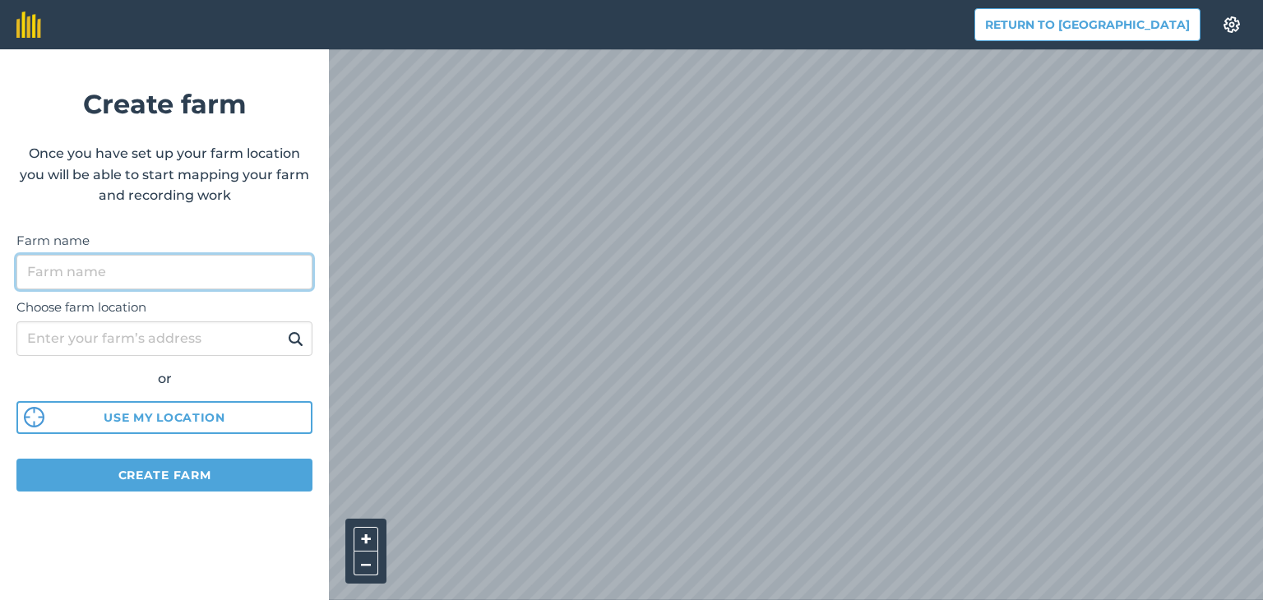
click at [115, 269] on input "Farm name" at bounding box center [164, 272] width 296 height 35
type input "Andrius farm"
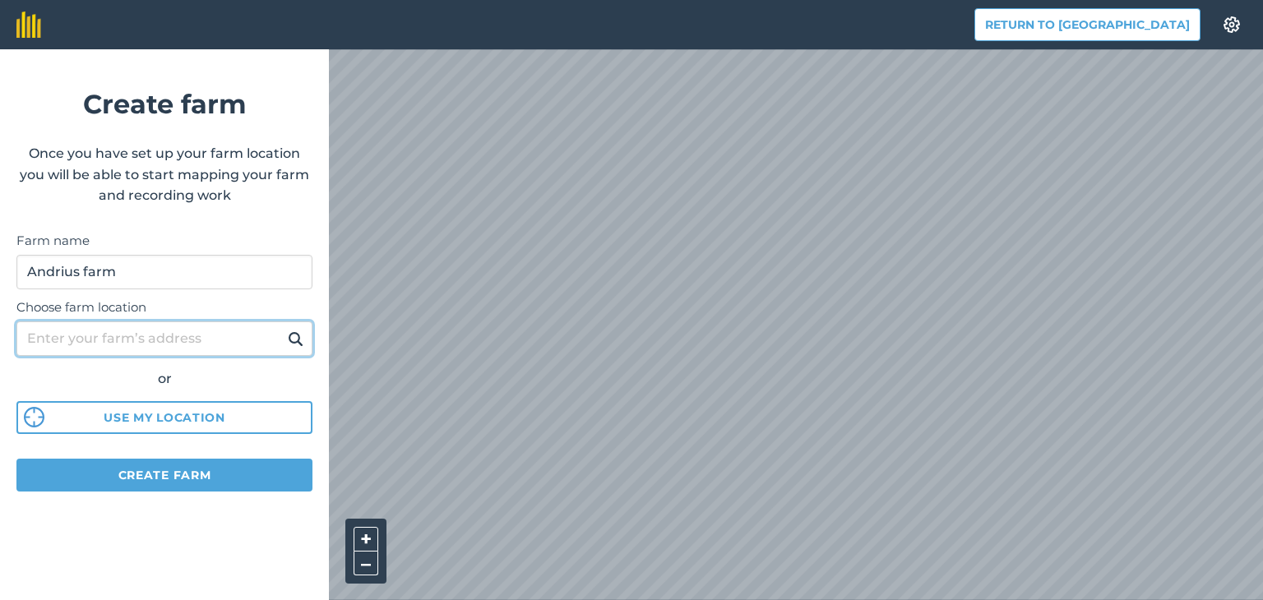
click at [168, 330] on input "Choose farm location" at bounding box center [164, 339] width 296 height 35
type input "vydmantai"
click at [294, 341] on img at bounding box center [296, 339] width 16 height 20
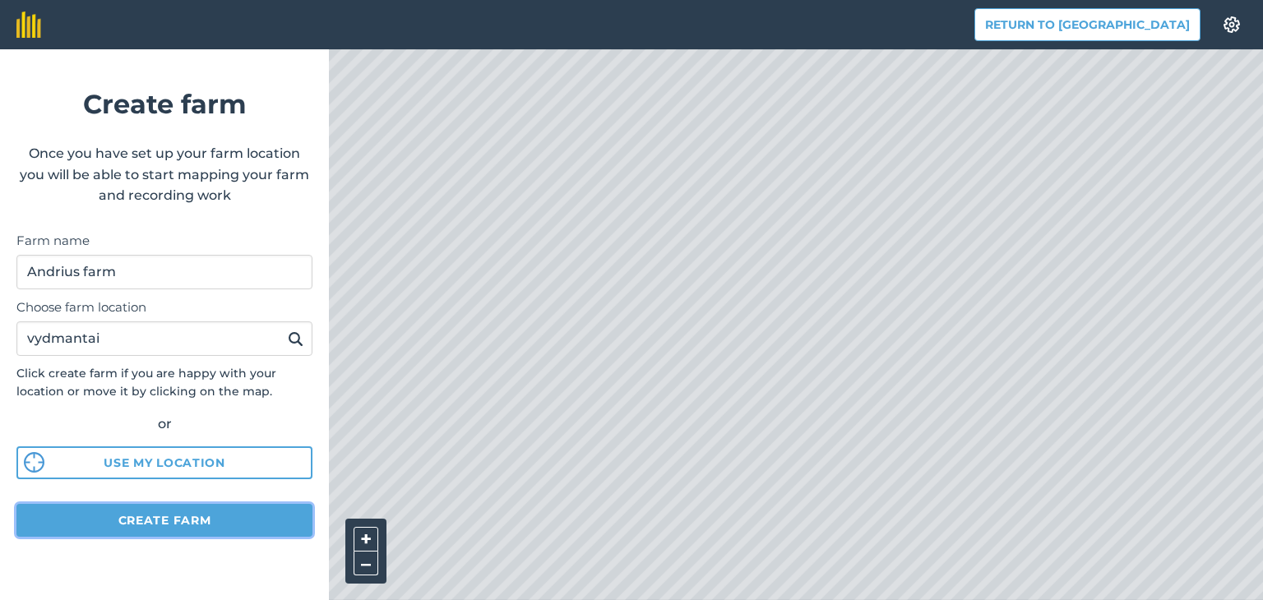
click at [213, 517] on button "Create farm" at bounding box center [164, 520] width 296 height 33
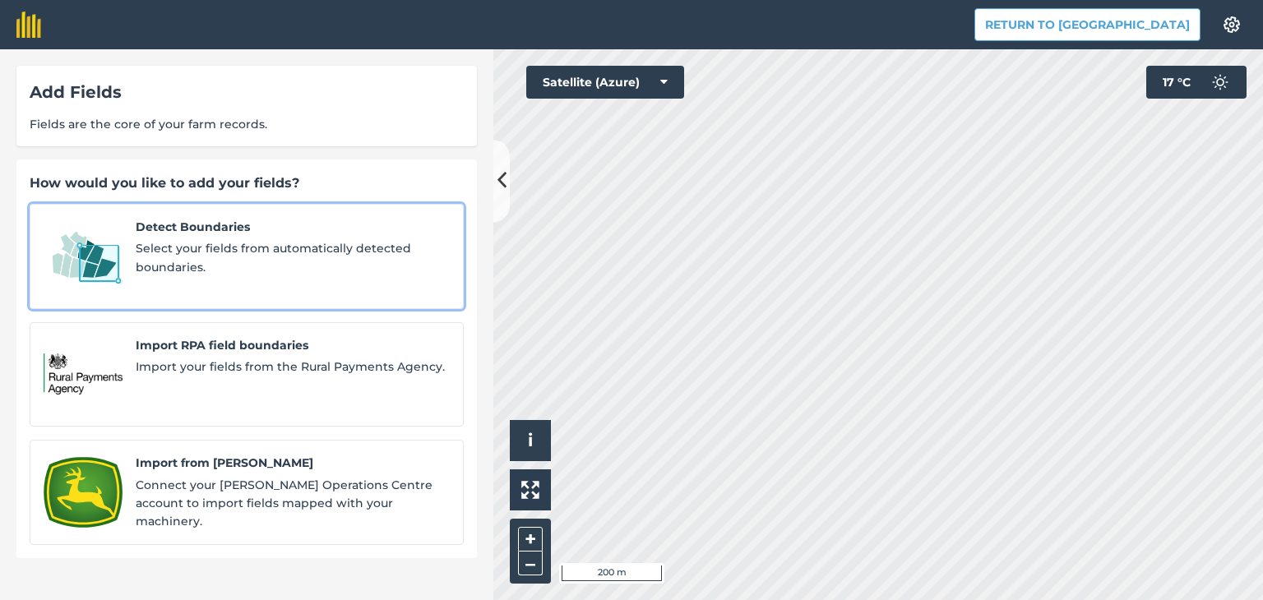
click at [203, 239] on span "Select your fields from automatically detected boundaries." at bounding box center [293, 257] width 314 height 37
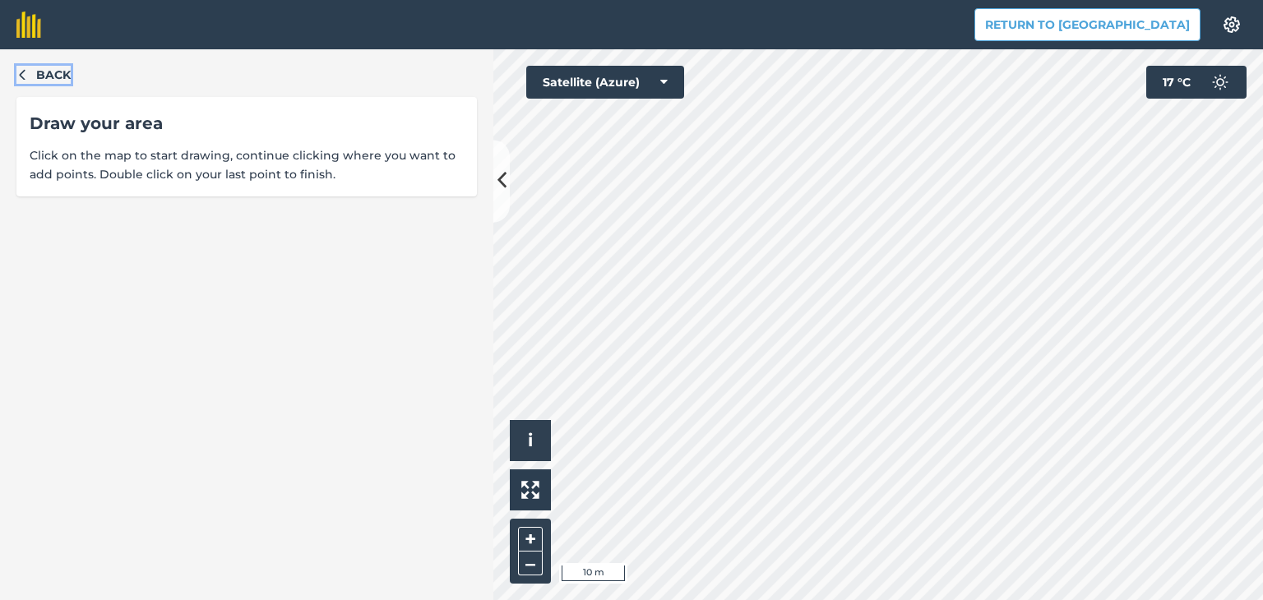
click at [56, 73] on span "Back" at bounding box center [53, 75] width 35 height 18
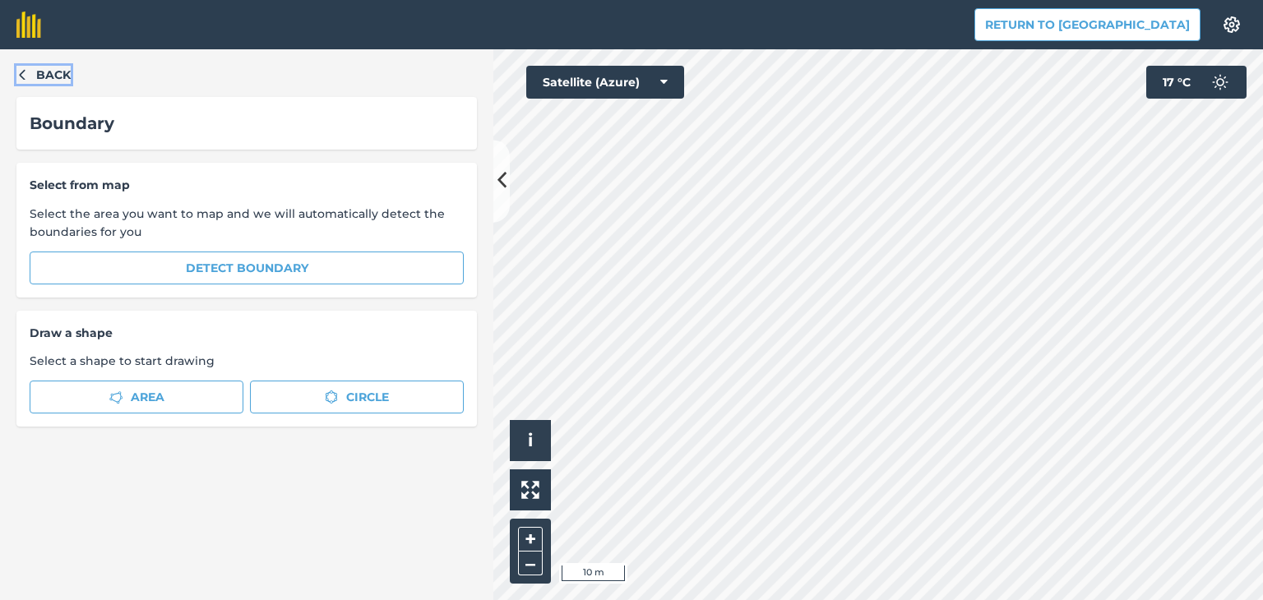
click at [21, 76] on icon "button" at bounding box center [22, 74] width 12 height 12
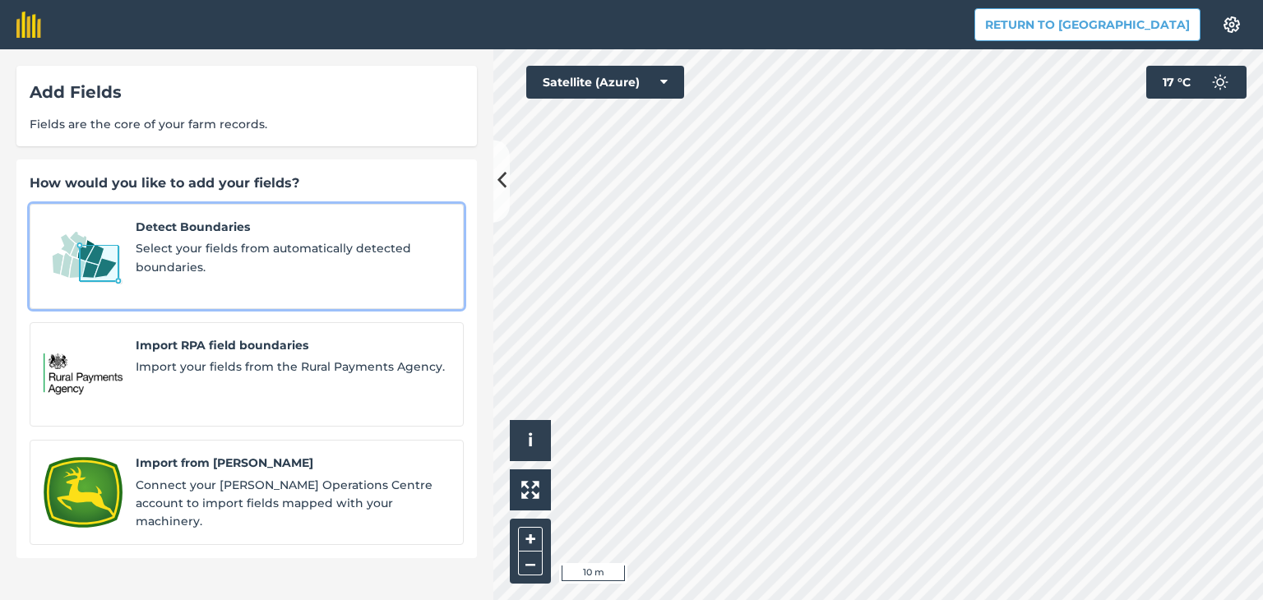
click at [187, 226] on span "Detect Boundaries" at bounding box center [293, 227] width 314 height 18
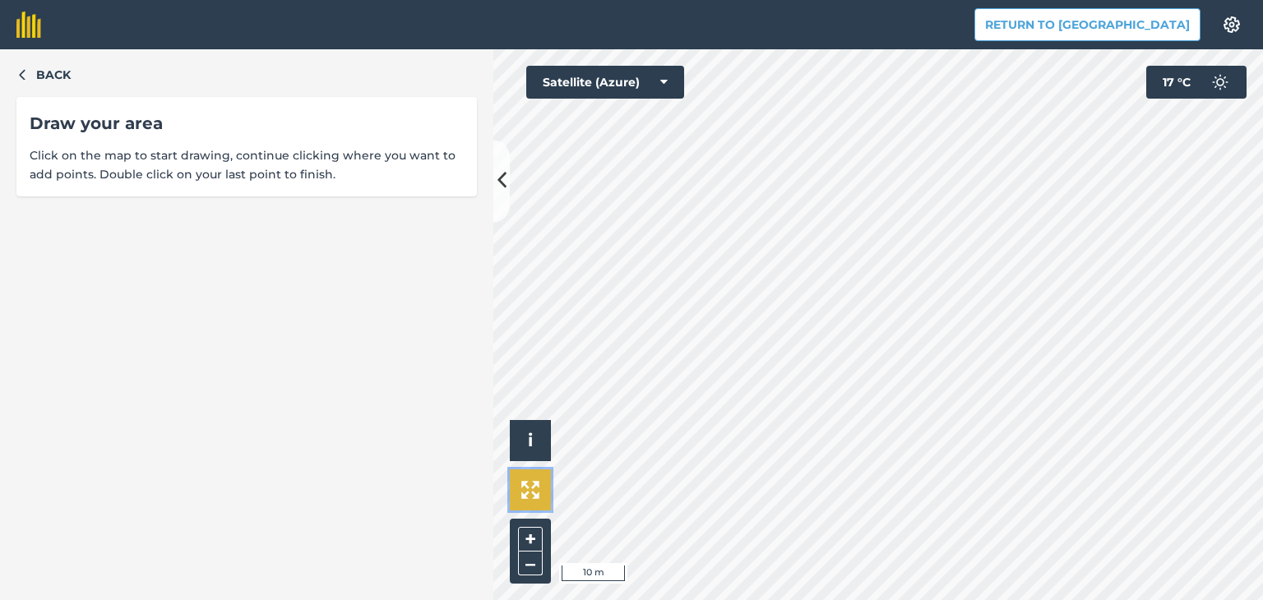
click at [543, 488] on button at bounding box center [530, 490] width 41 height 41
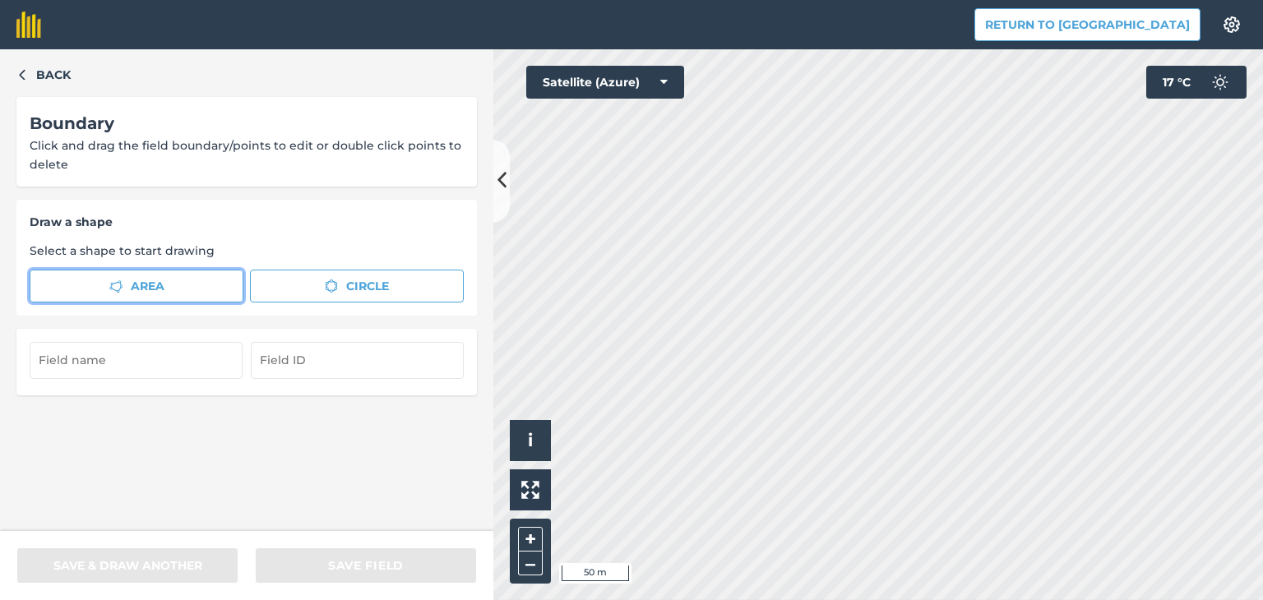
click at [149, 274] on button "Area" at bounding box center [137, 286] width 214 height 33
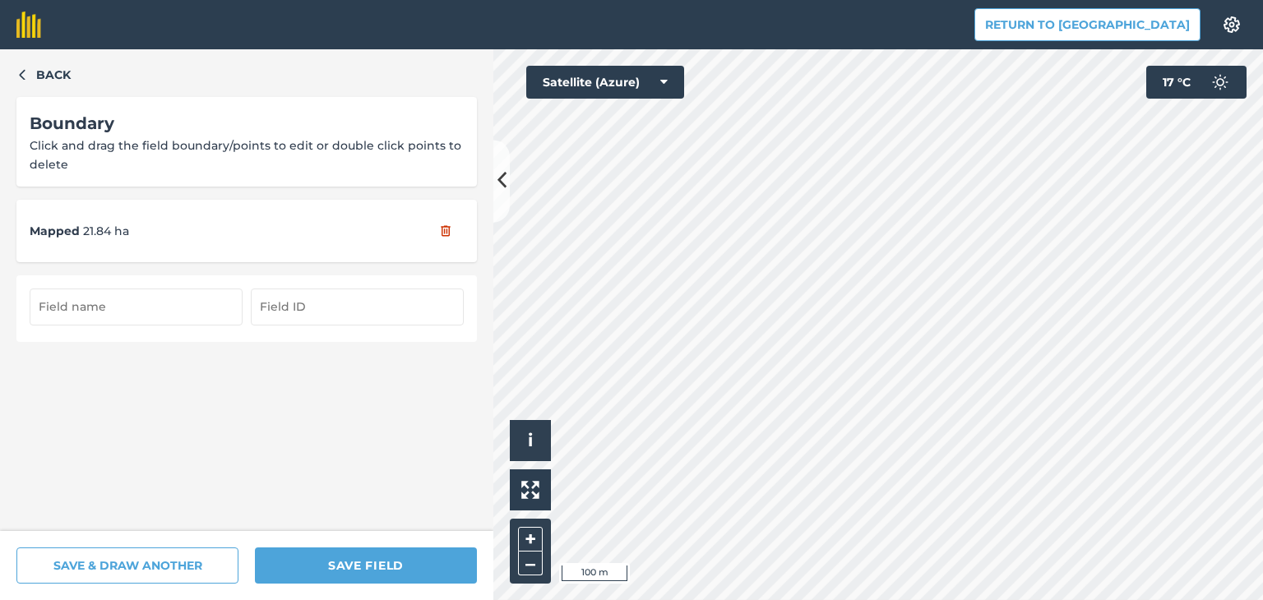
click at [101, 304] on input "text" at bounding box center [136, 307] width 213 height 36
type input "Prie plento 22"
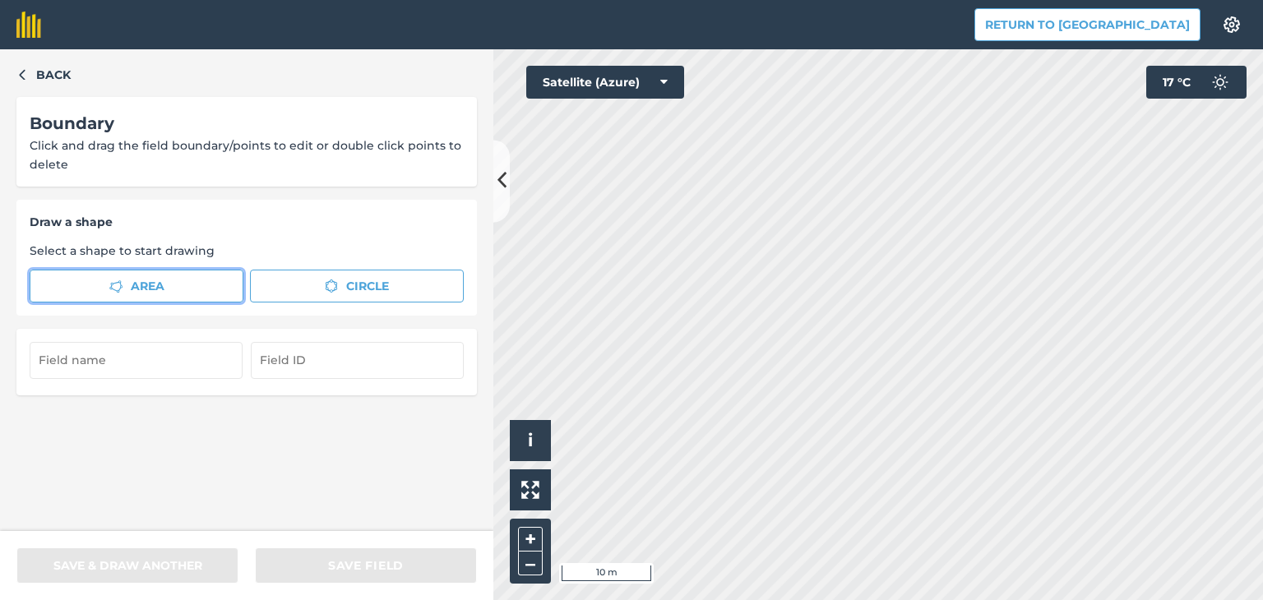
click at [183, 277] on button "Area" at bounding box center [137, 286] width 214 height 33
click at [1050, 600] on html "Return to Agreena Settings Map printing is not available on our free plan Pleas…" at bounding box center [631, 300] width 1263 height 600
click at [939, 600] on html "Return to Agreena Settings Map printing is not available on our free plan Pleas…" at bounding box center [631, 300] width 1263 height 600
click at [188, 281] on button "Area" at bounding box center [137, 286] width 214 height 33
click at [437, 200] on div "Back Boundary Click and drag the field boundary/points to edit or double click …" at bounding box center [631, 324] width 1263 height 551
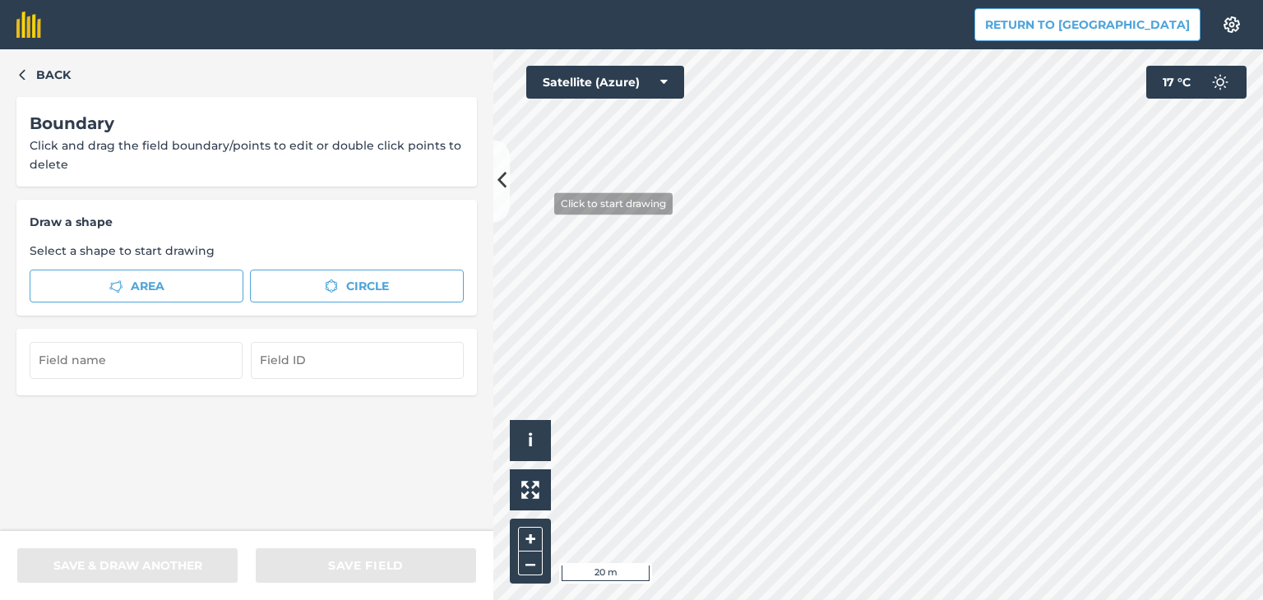
click at [503, 175] on div "Back Boundary Click and drag the field boundary/points to edit or double click …" at bounding box center [631, 324] width 1263 height 551
click at [492, 34] on div "Return to Agreena Settings Map printing is not available on our free plan Pleas…" at bounding box center [631, 300] width 1263 height 600
click at [481, 44] on div "Return to Agreena Settings Map printing is not available on our free plan Pleas…" at bounding box center [631, 300] width 1263 height 600
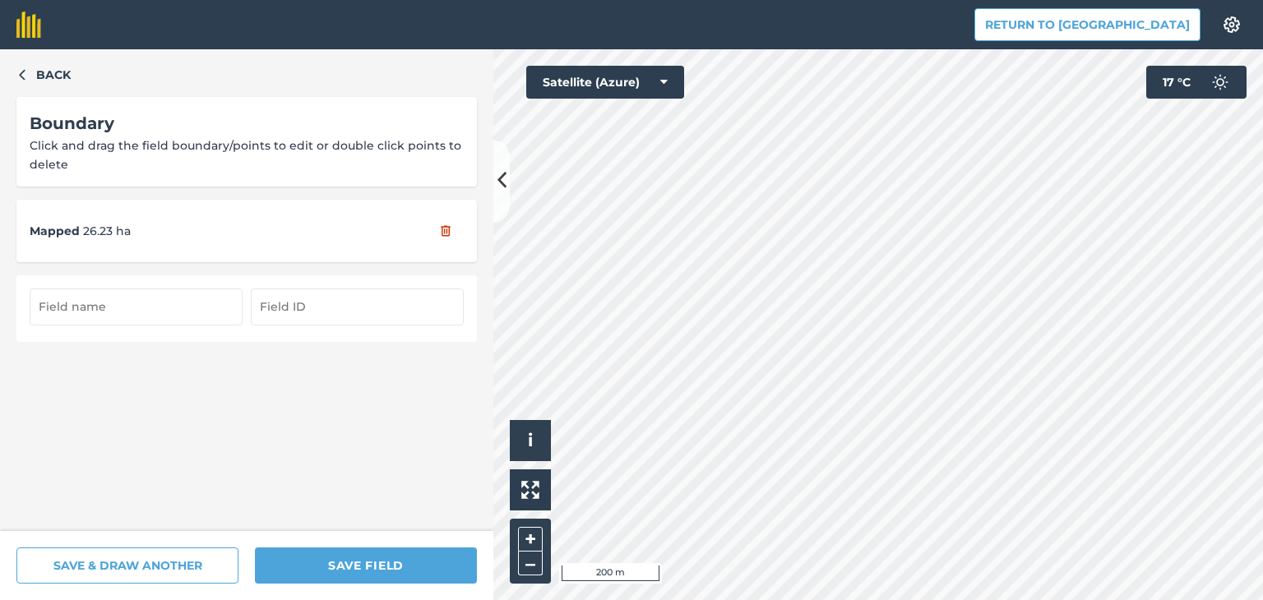
click at [76, 313] on input "text" at bounding box center [136, 307] width 213 height 36
type input "Prie pirties 26"
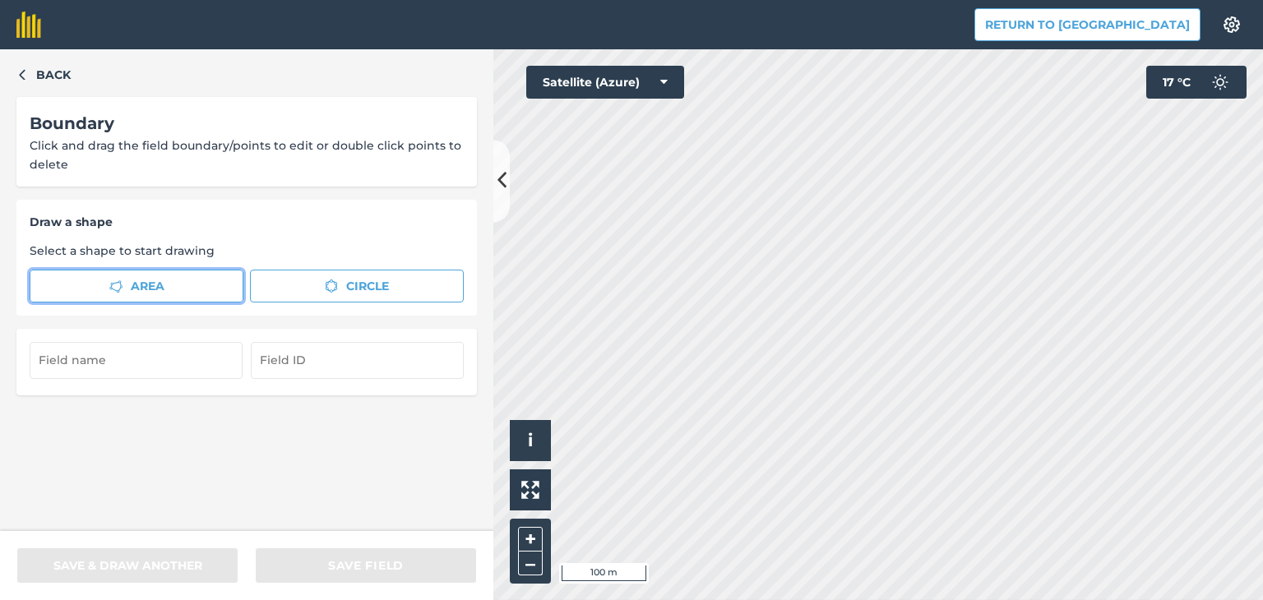
click at [223, 279] on button "Area" at bounding box center [137, 286] width 214 height 33
click at [351, 277] on div "Back Boundary Click and drag the field boundary/points to edit or double click …" at bounding box center [631, 324] width 1263 height 551
click at [165, 304] on div "Draw a shape Select a shape to start drawing Area Circle" at bounding box center [246, 258] width 461 height 116
click at [172, 276] on button "Area" at bounding box center [137, 286] width 214 height 33
click at [346, 190] on div "Back Boundary Click and drag the field boundary/points to edit or double click …" at bounding box center [631, 324] width 1263 height 551
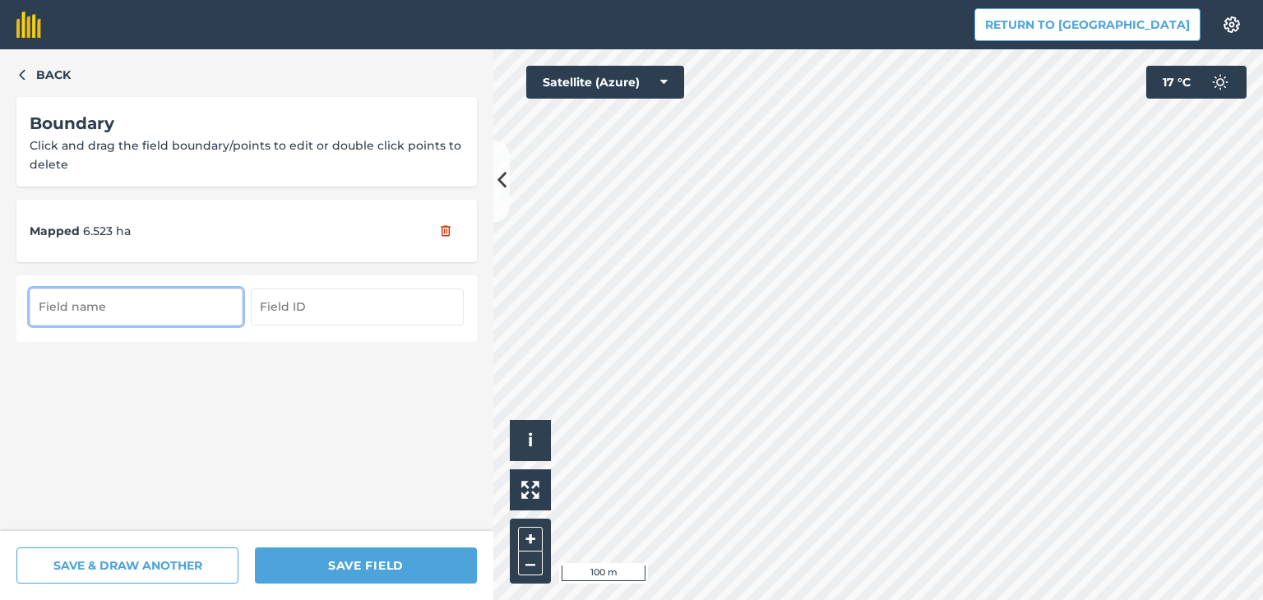
click at [171, 310] on input "text" at bounding box center [136, 307] width 213 height 36
click at [138, 296] on input "text" at bounding box center [136, 307] width 213 height 36
type input "Laz 6,5"
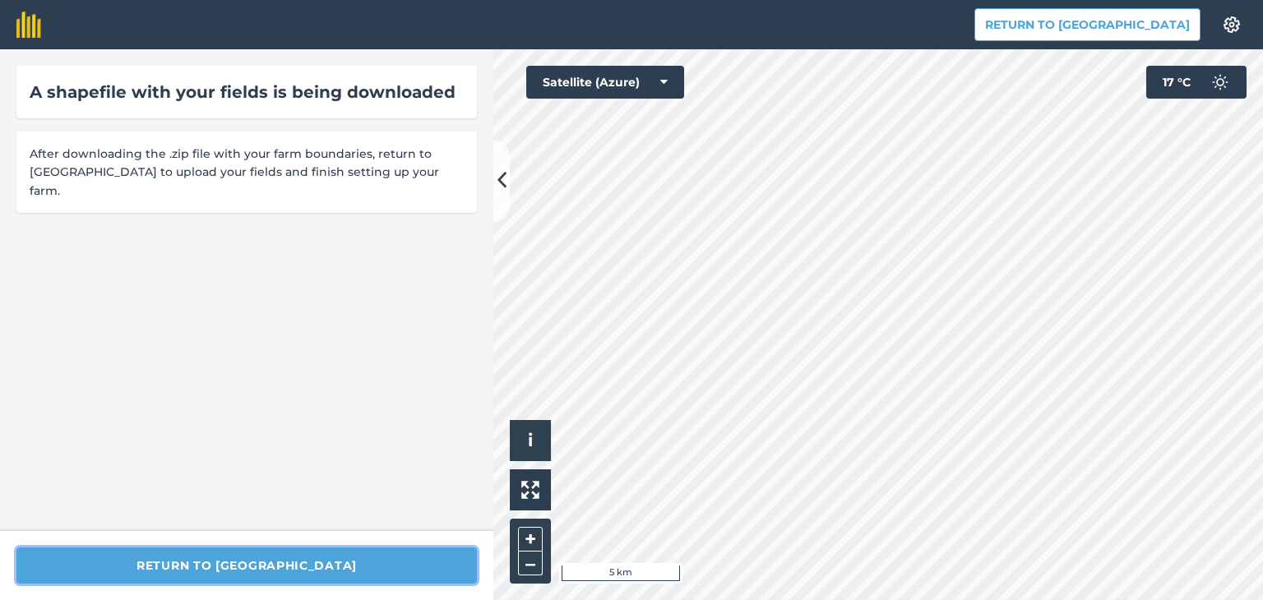
click at [344, 570] on button "Return to [GEOGRAPHIC_DATA]" at bounding box center [246, 566] width 461 height 36
click at [280, 562] on button "Return to [GEOGRAPHIC_DATA]" at bounding box center [246, 566] width 461 height 36
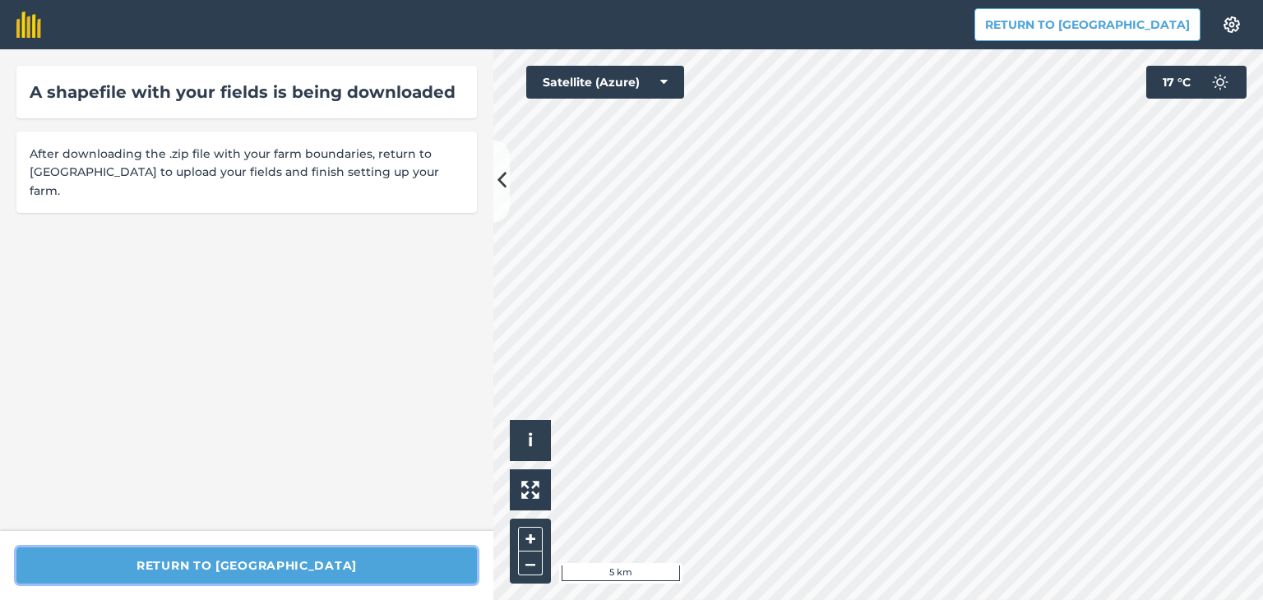
click at [280, 562] on button "Return to [GEOGRAPHIC_DATA]" at bounding box center [246, 566] width 461 height 36
click at [1132, 19] on button "Return to [GEOGRAPHIC_DATA]" at bounding box center [1088, 24] width 226 height 33
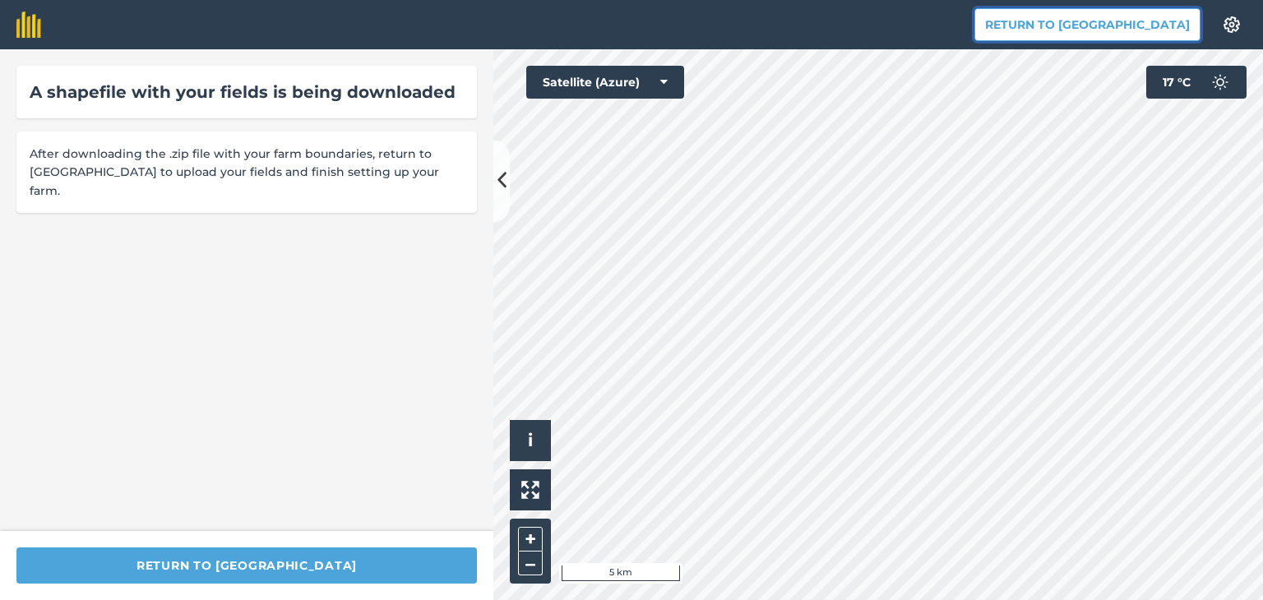
click at [1132, 19] on button "Return to [GEOGRAPHIC_DATA]" at bounding box center [1088, 24] width 226 height 33
